Goal: Task Accomplishment & Management: Manage account settings

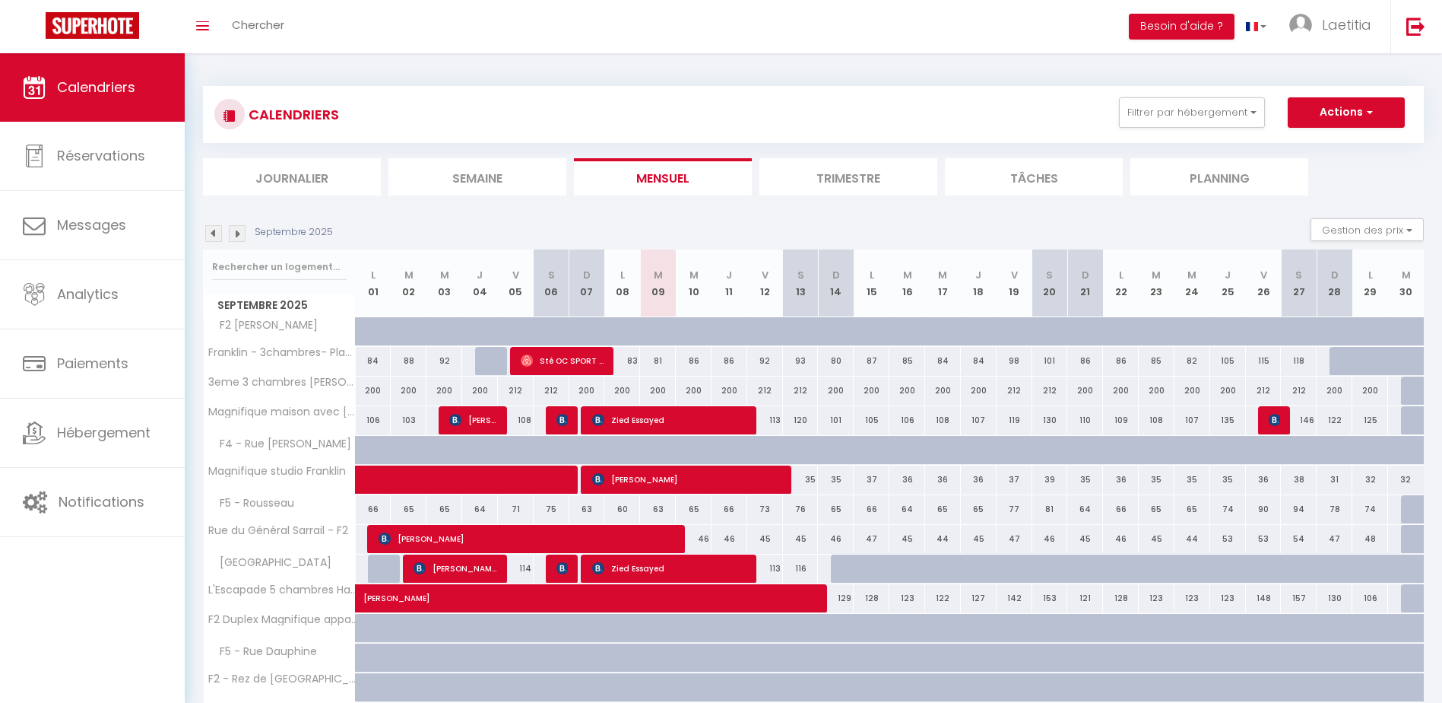
click at [205, 232] on img at bounding box center [213, 233] width 17 height 17
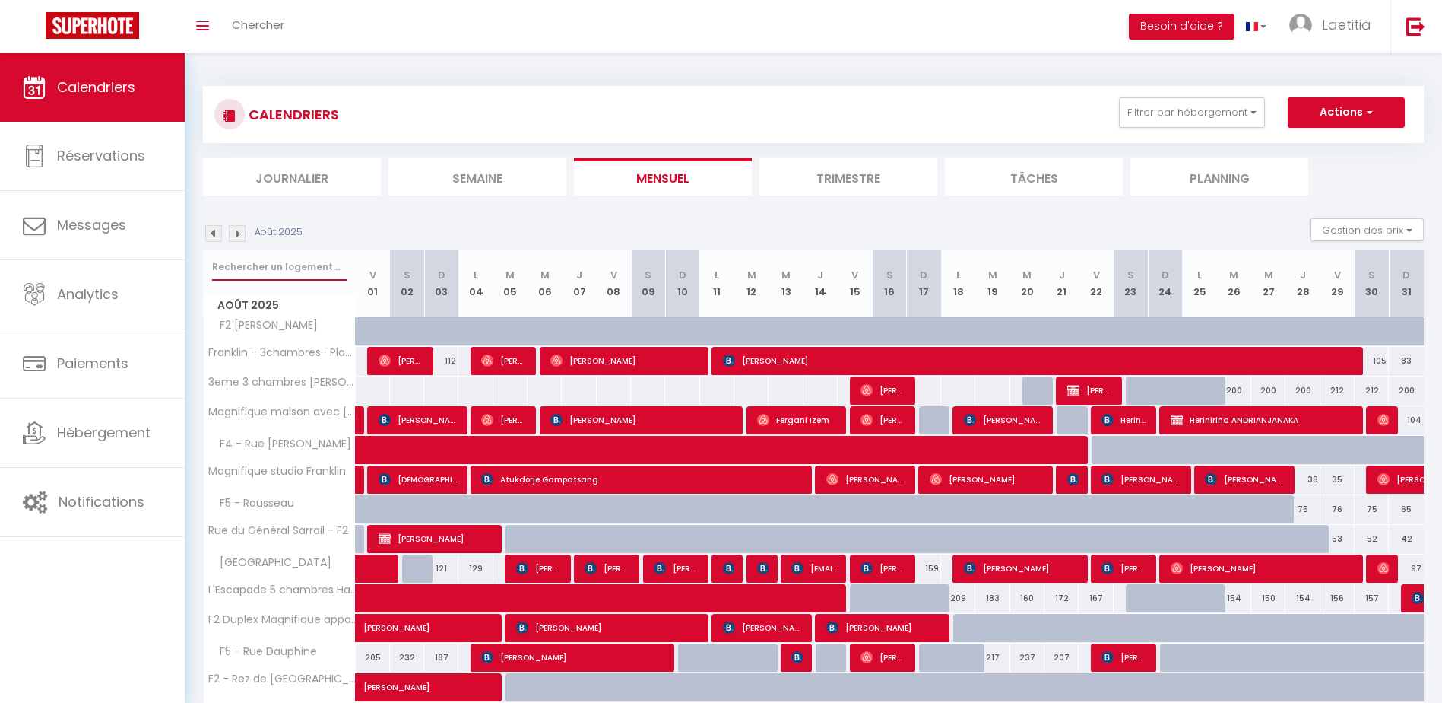
click at [283, 276] on input "text" at bounding box center [279, 266] width 135 height 27
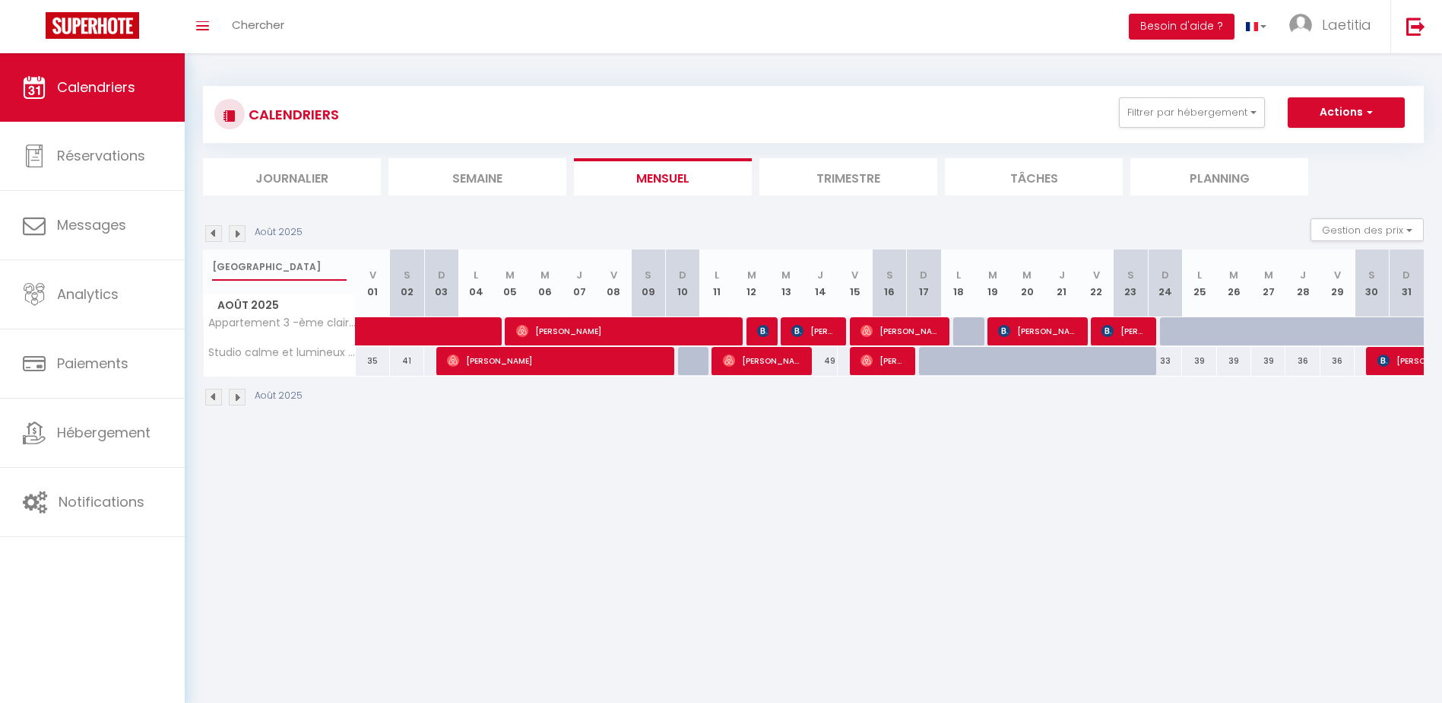
type input "[GEOGRAPHIC_DATA]"
click at [1128, 328] on span "[PERSON_NAME]" at bounding box center [1125, 330] width 46 height 29
select select "OK"
select select "0"
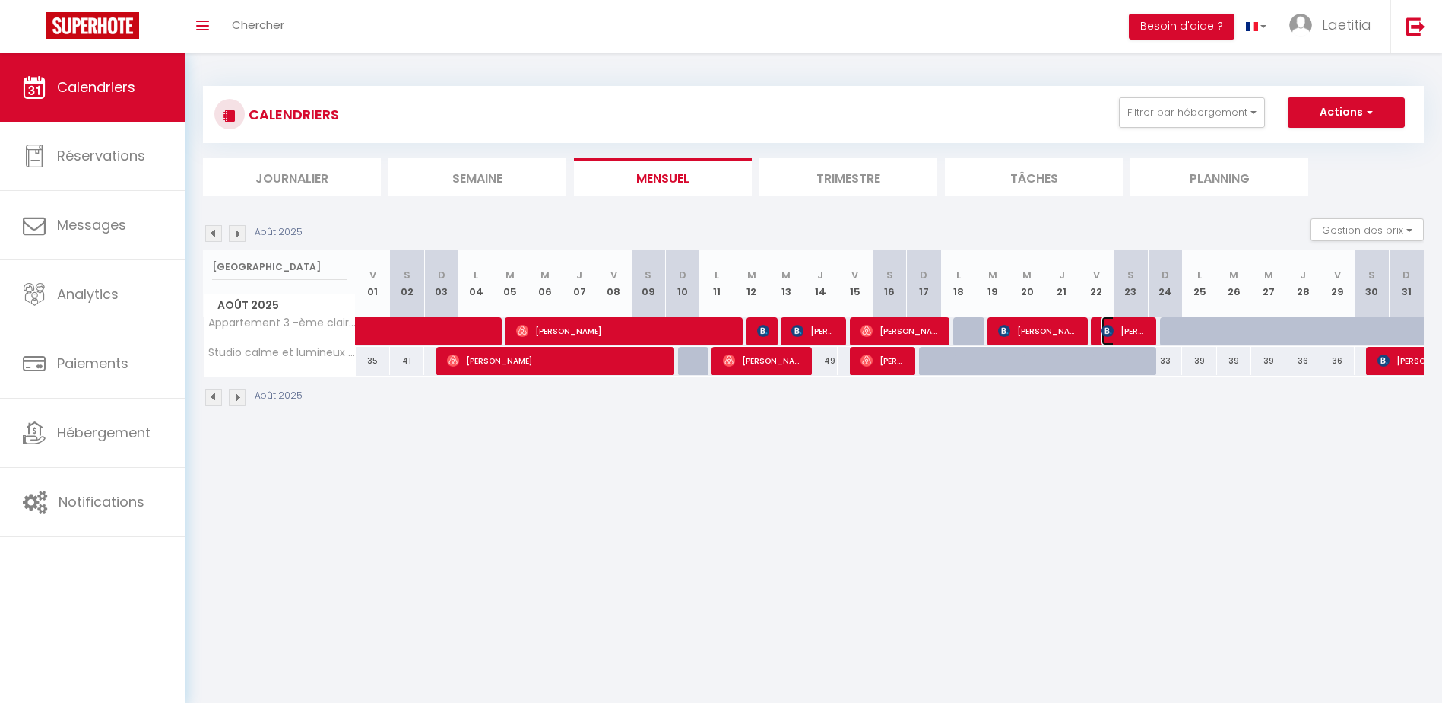
select select "0"
select select "1"
select select
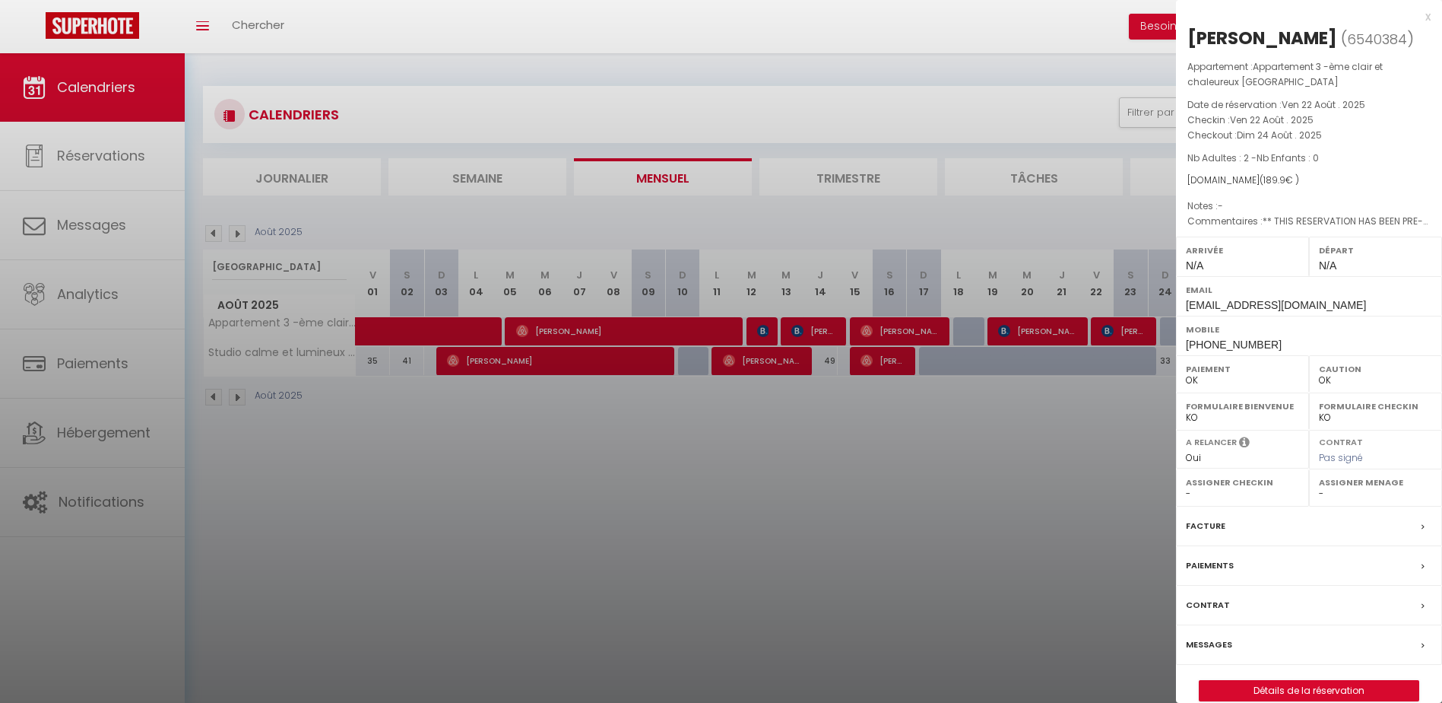
click at [1265, 650] on div "Messages" at bounding box center [1309, 645] width 266 height 40
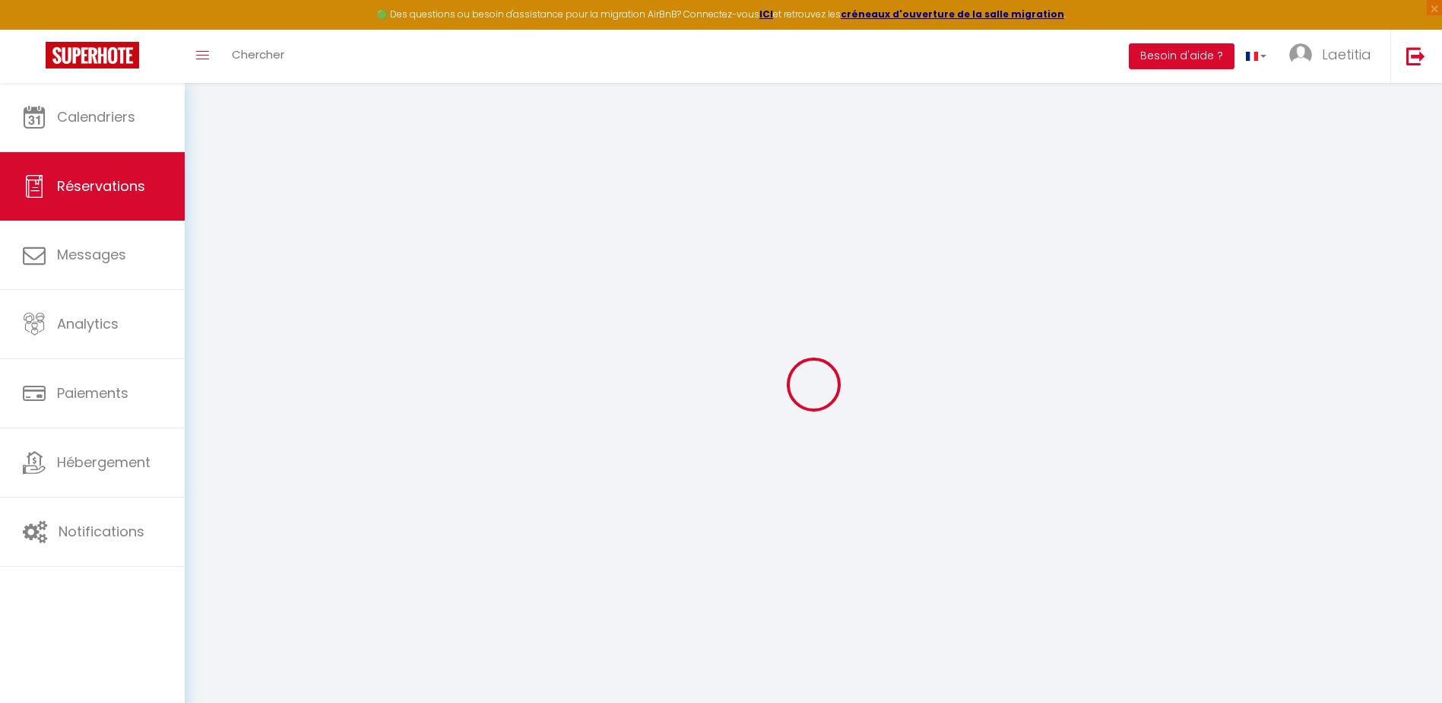
select select
checkbox input "false"
select select
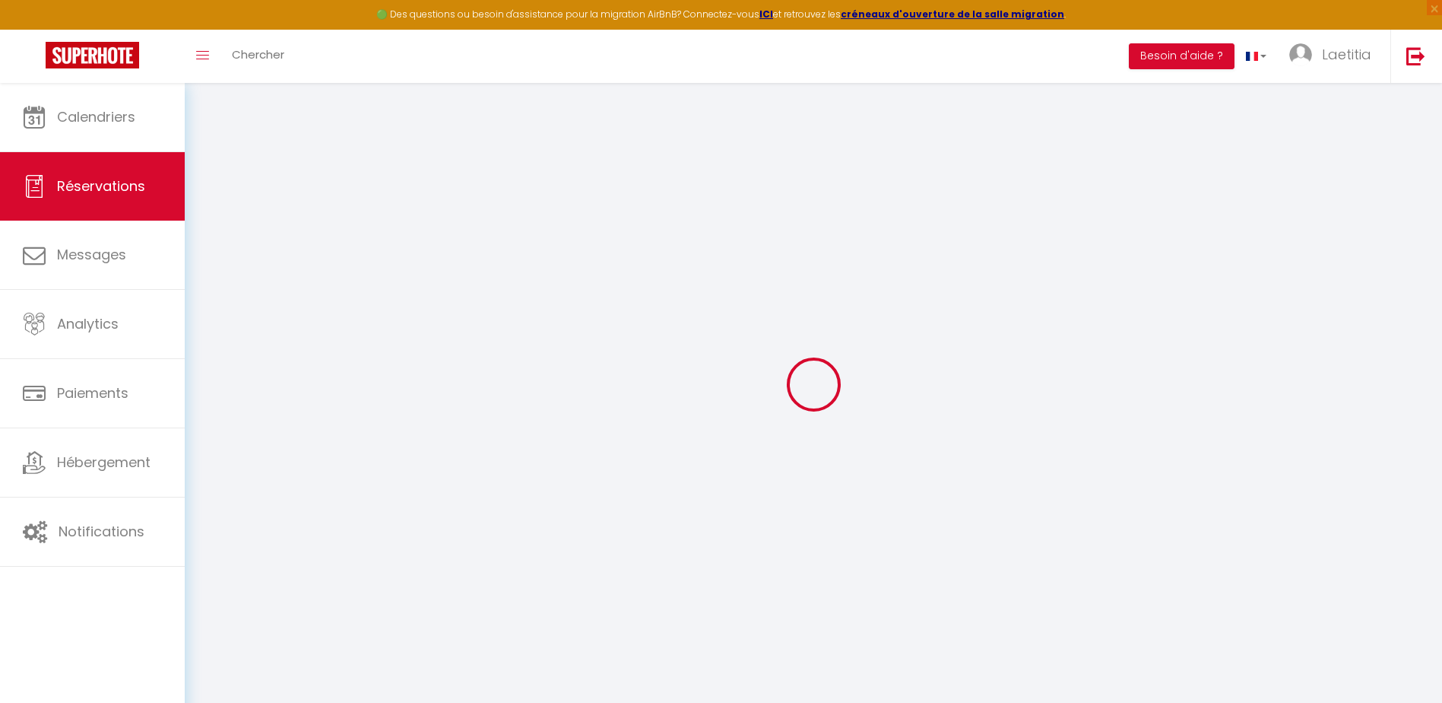
checkbox input "false"
type textarea "** THIS RESERVATION HAS BEEN PRE-PAID ** BOOKING NOTE : Payment charge is EUR 2…"
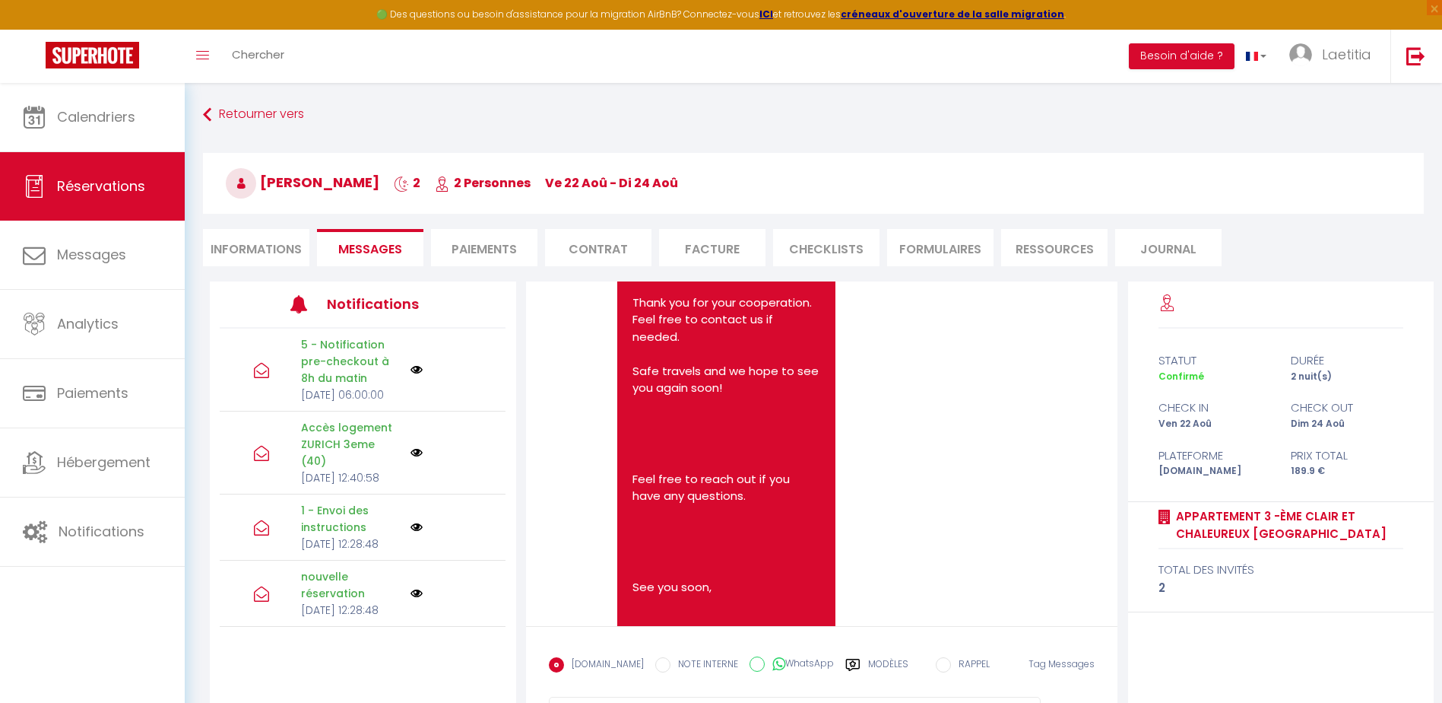
scroll to position [5379, 0]
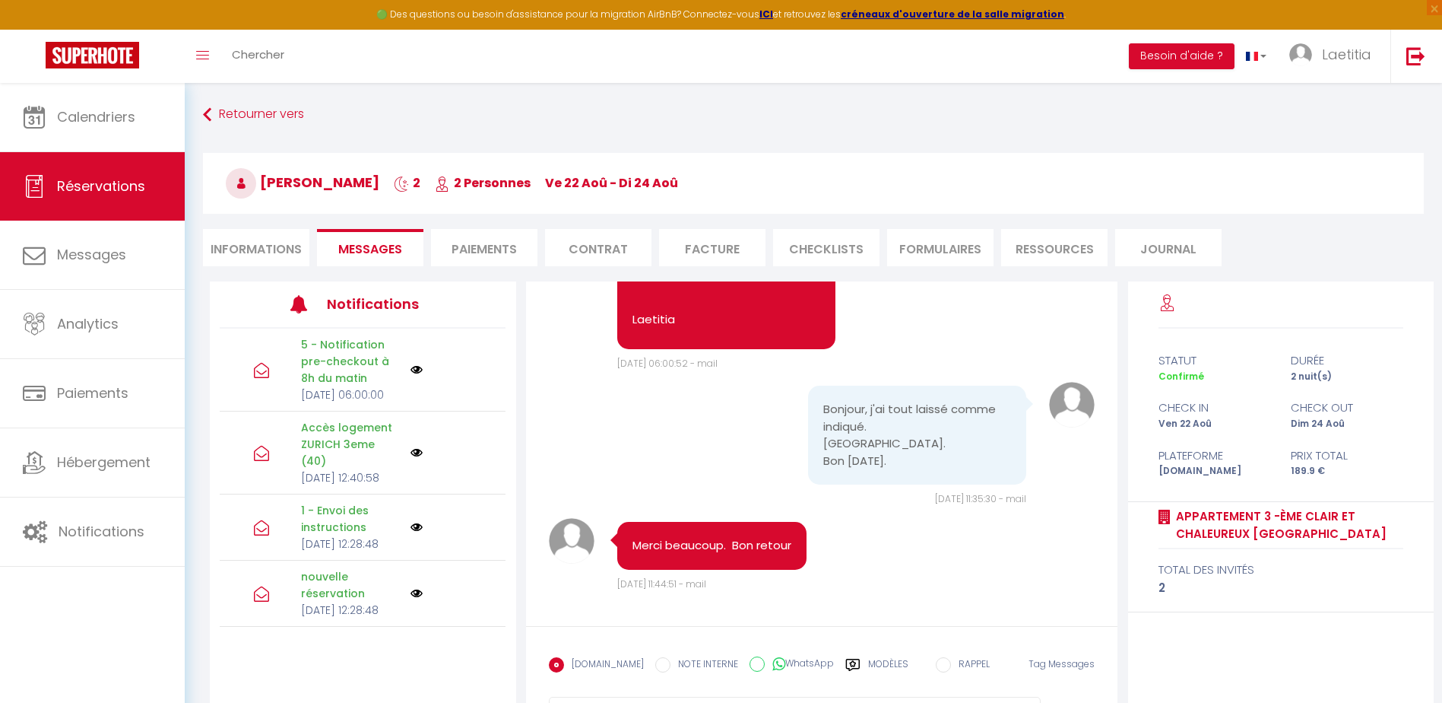
drag, startPoint x: 960, startPoint y: 355, endPoint x: 961, endPoint y: 576, distance: 220.5
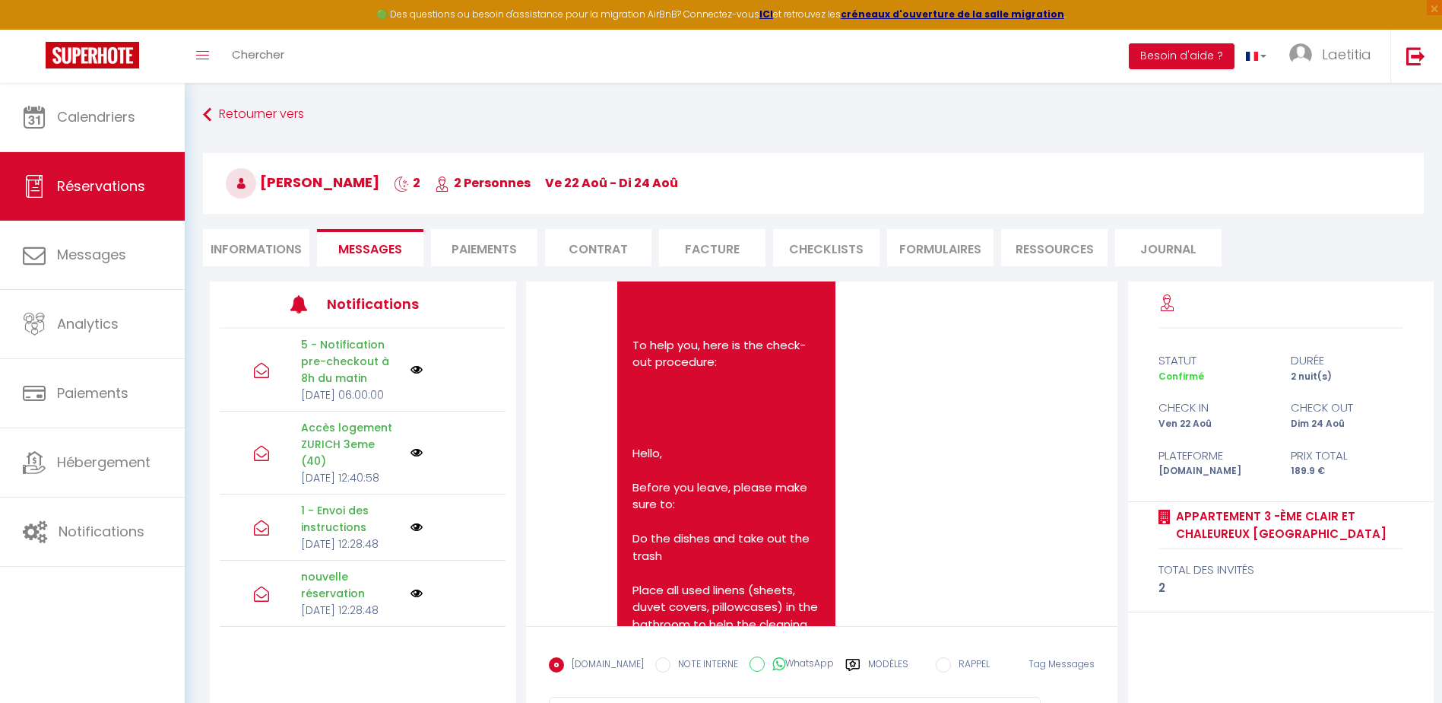
scroll to position [3474, 0]
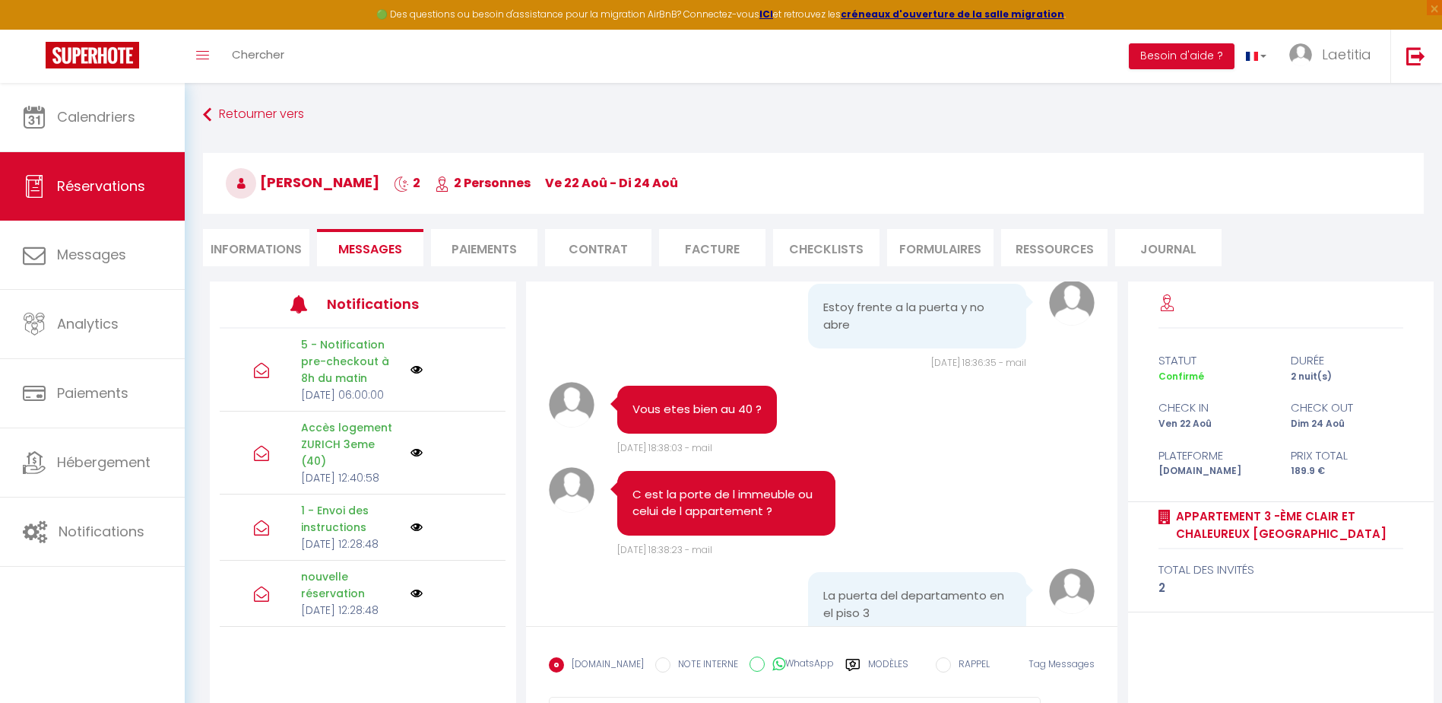
drag, startPoint x: 606, startPoint y: 468, endPoint x: 643, endPoint y: 303, distance: 168.3
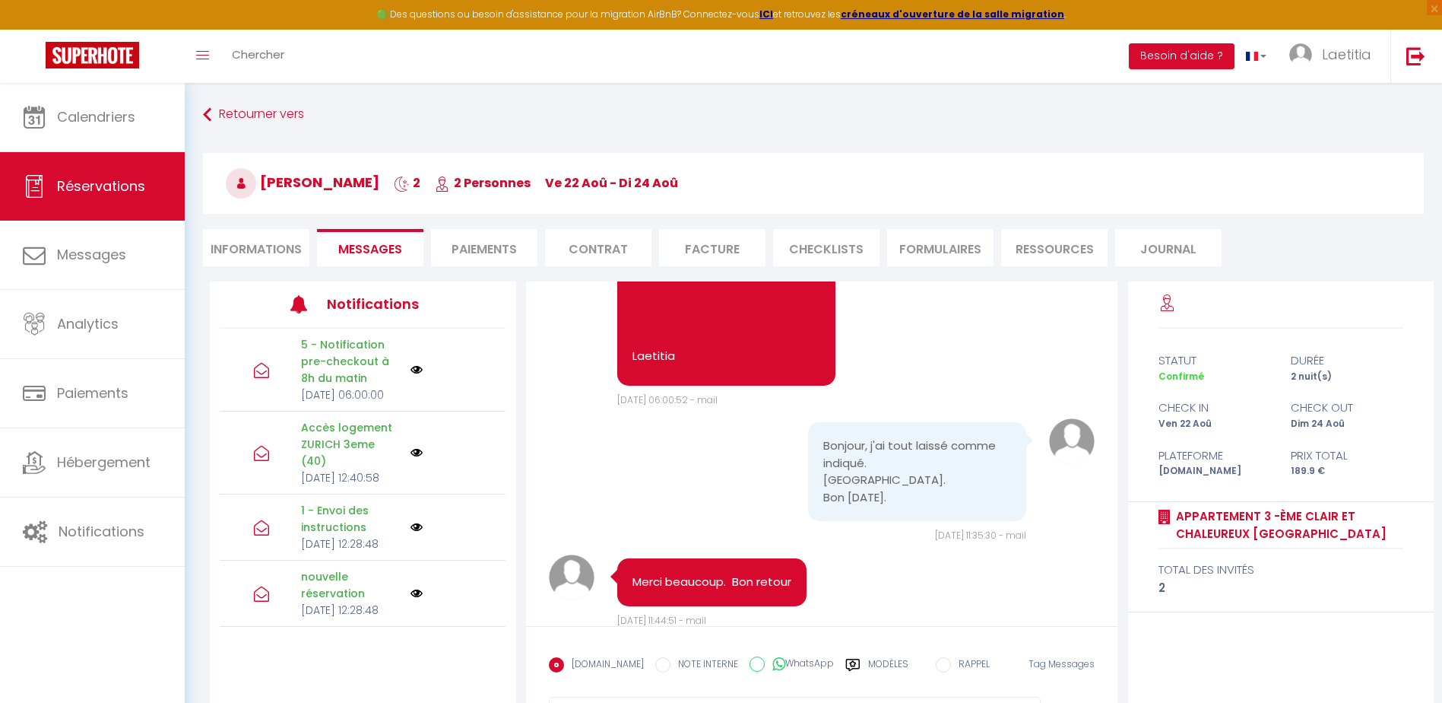
scroll to position [5379, 0]
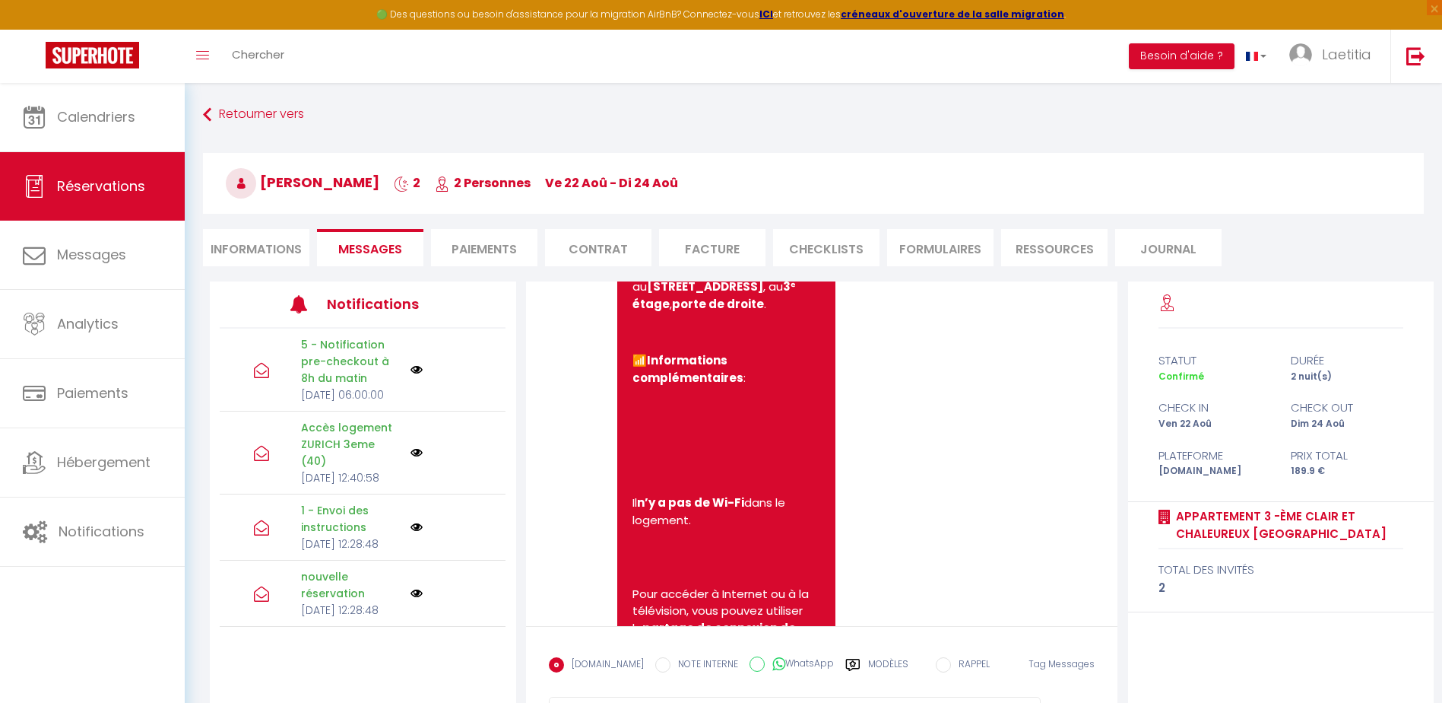
drag, startPoint x: 870, startPoint y: 493, endPoint x: 843, endPoint y: 424, distance: 74.4
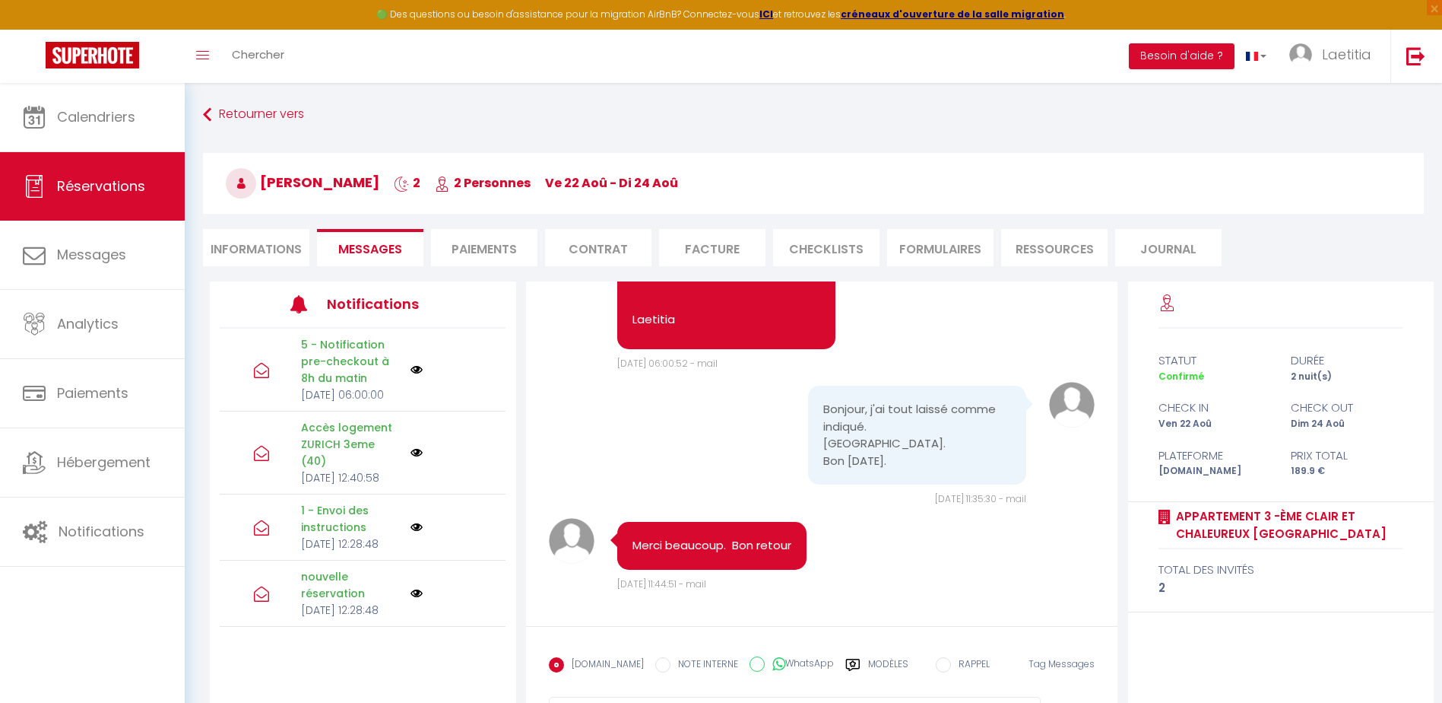
drag, startPoint x: 890, startPoint y: 387, endPoint x: 918, endPoint y: 684, distance: 298.6
